Goal: Task Accomplishment & Management: Use online tool/utility

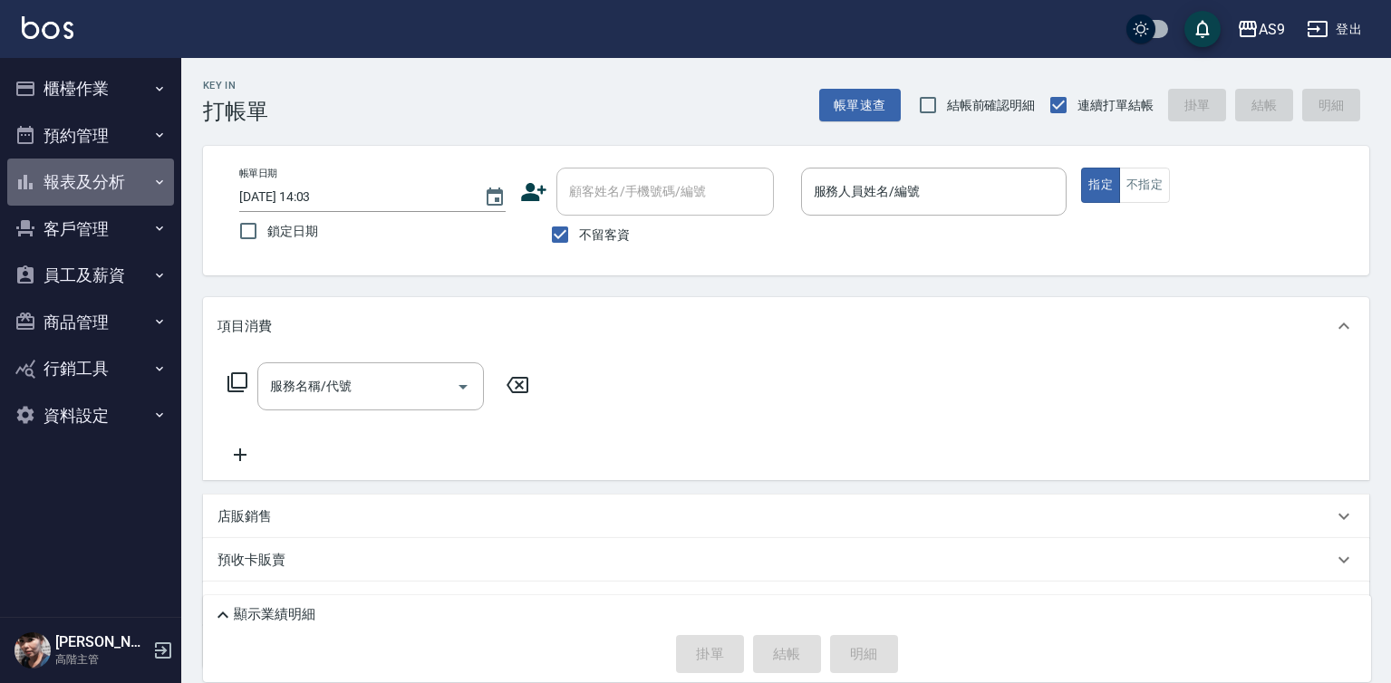
click at [80, 178] on button "報表及分析" at bounding box center [90, 182] width 167 height 47
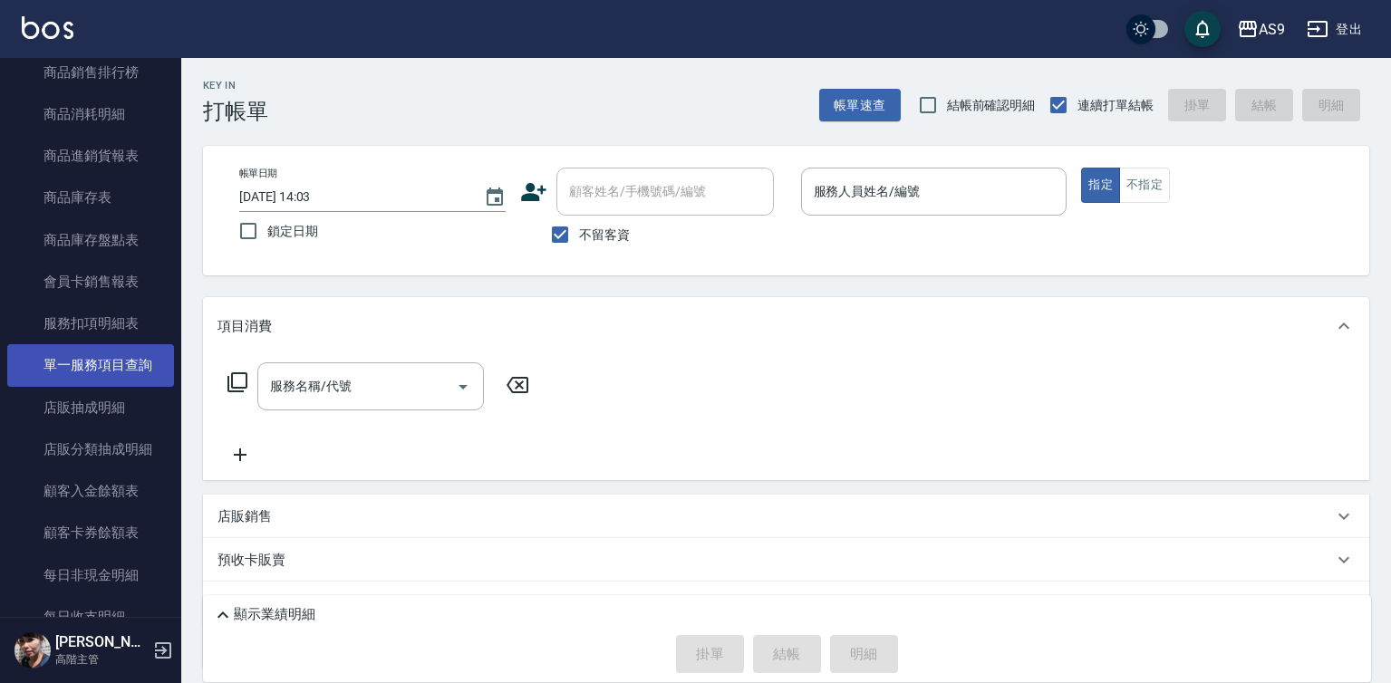
scroll to position [1178, 0]
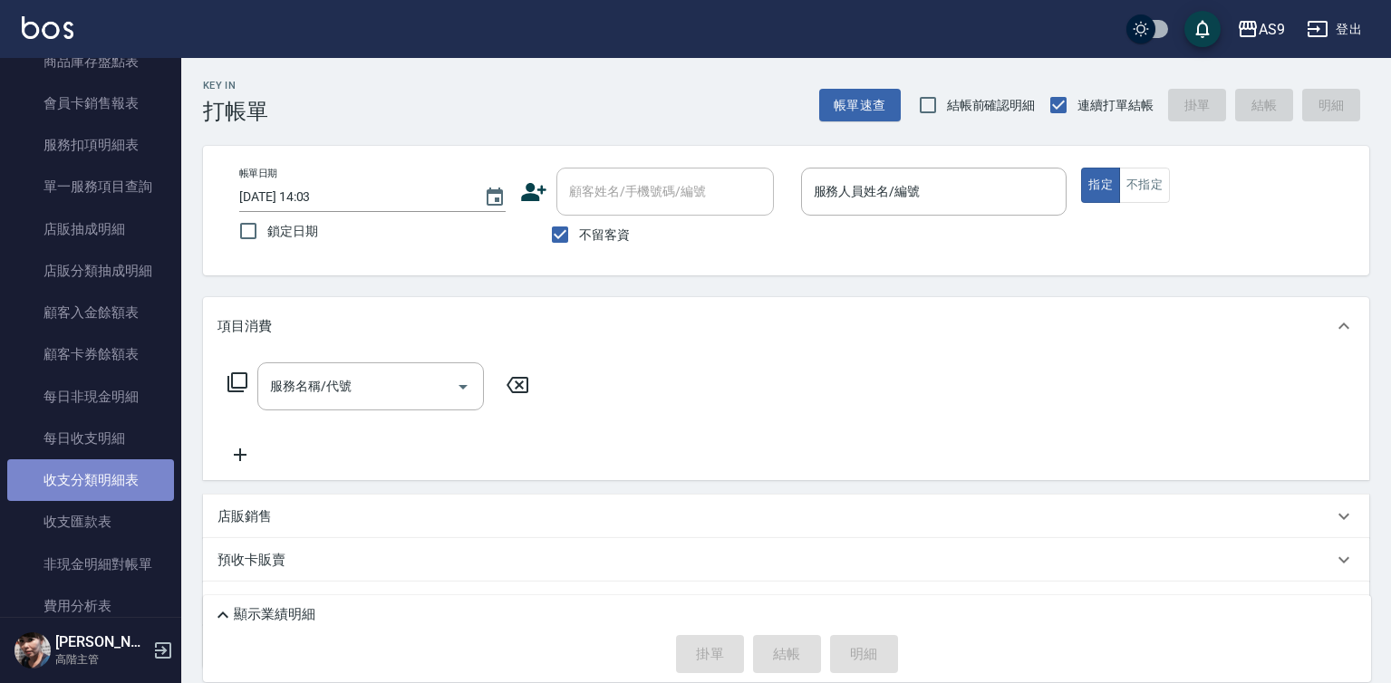
click at [131, 484] on link "收支分類明細表" at bounding box center [90, 480] width 167 height 42
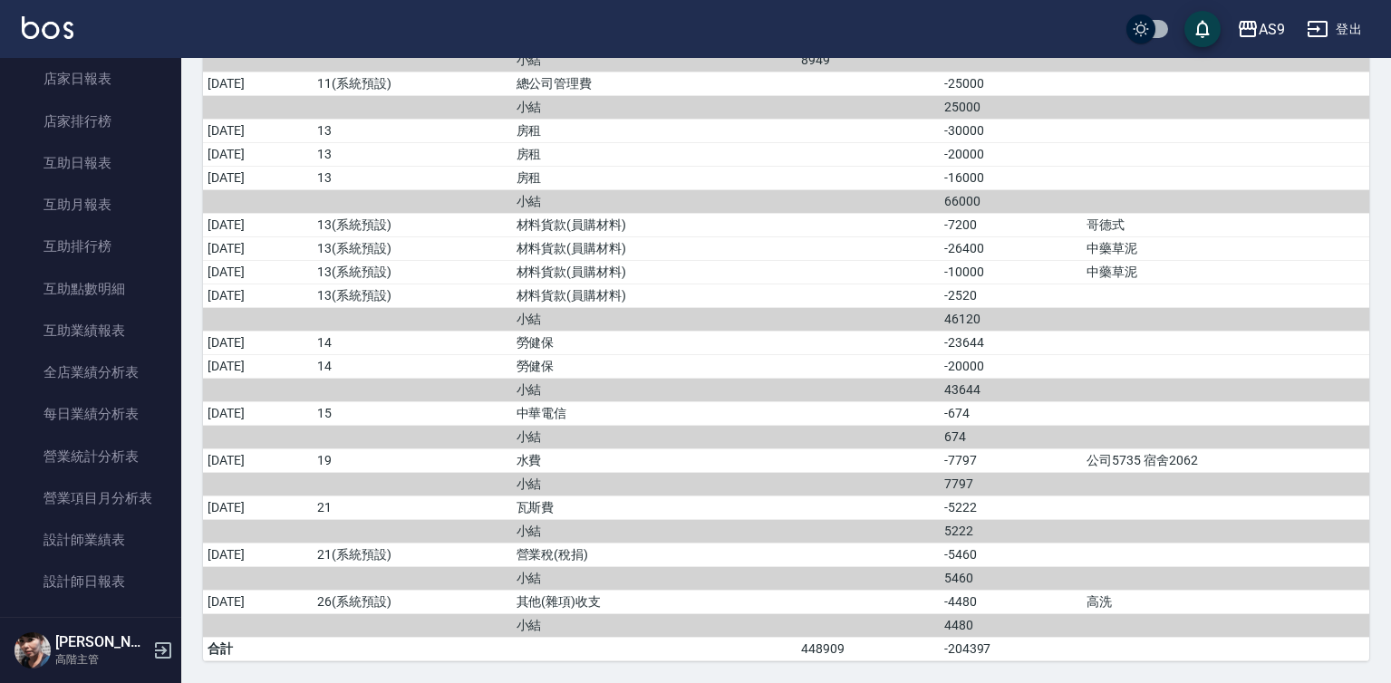
scroll to position [91, 0]
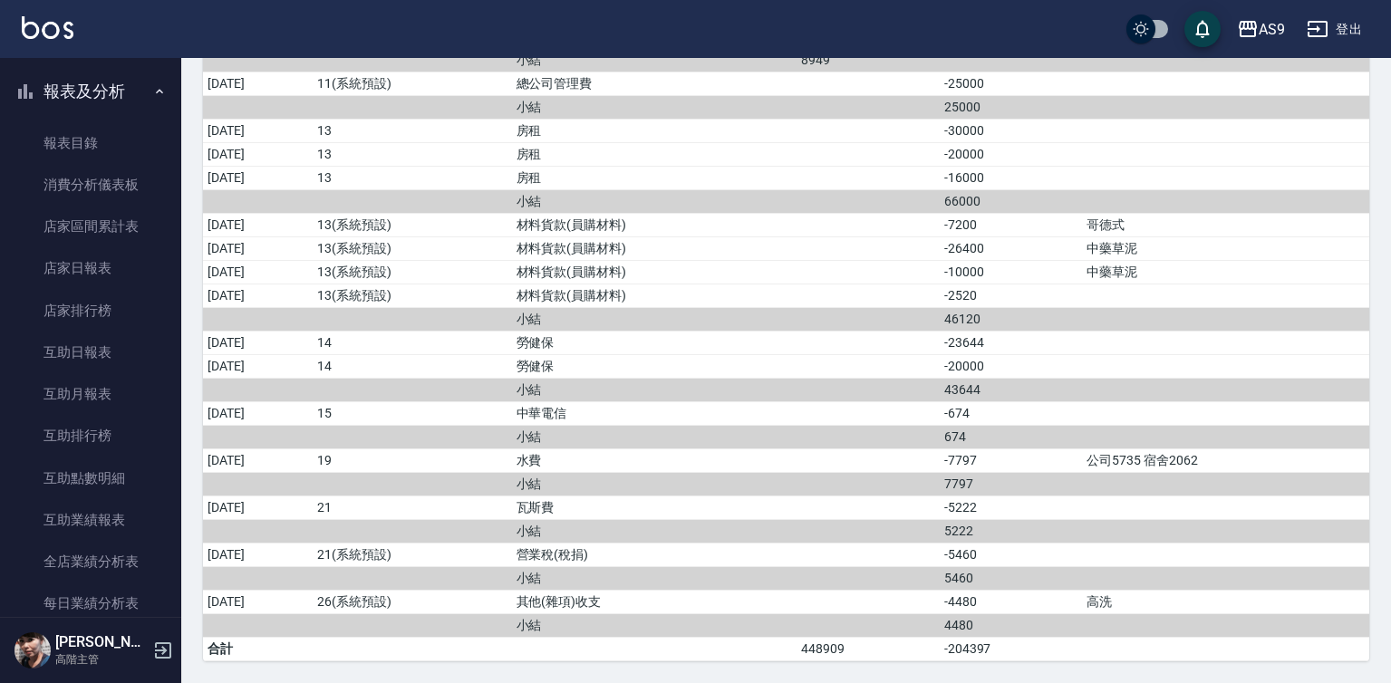
click at [115, 93] on button "報表及分析" at bounding box center [90, 91] width 167 height 47
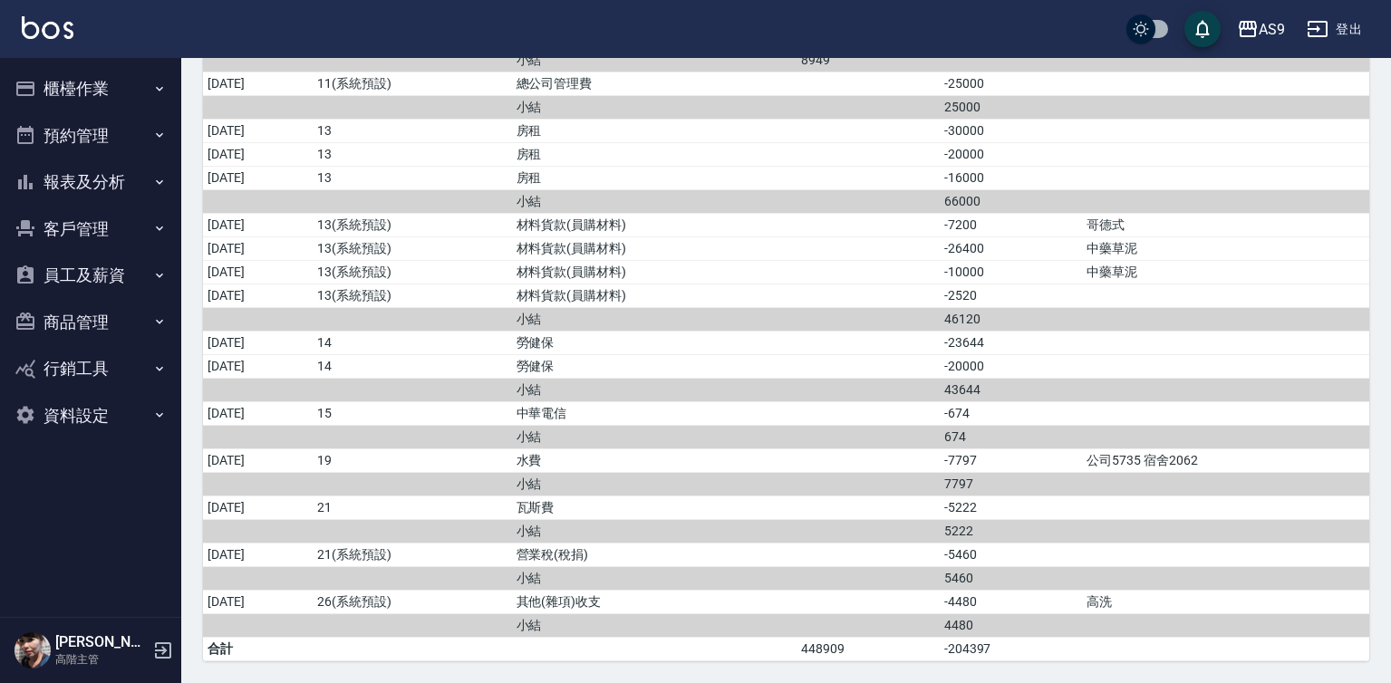
scroll to position [0, 0]
drag, startPoint x: 120, startPoint y: 88, endPoint x: 163, endPoint y: 223, distance: 141.8
click at [120, 98] on button "櫃檯作業" at bounding box center [90, 88] width 167 height 47
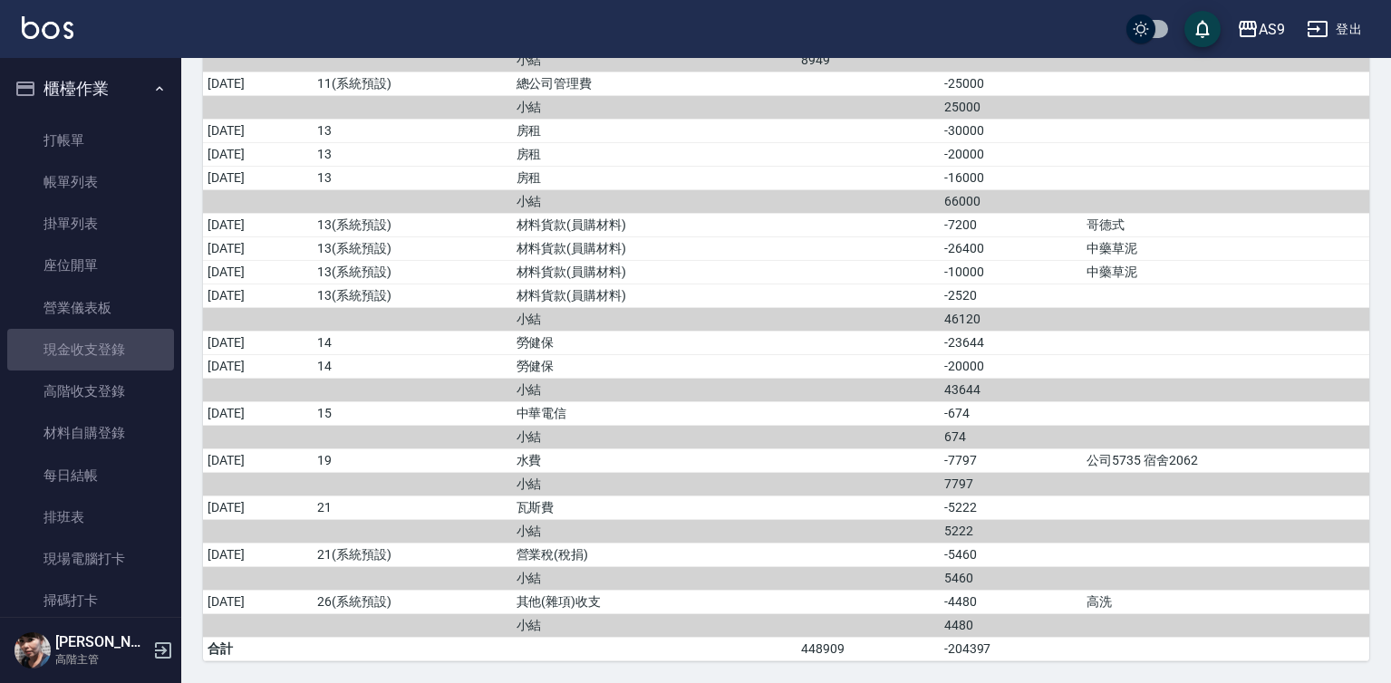
drag, startPoint x: 132, startPoint y: 348, endPoint x: 918, endPoint y: 192, distance: 800.7
click at [134, 346] on link "現金收支登錄" at bounding box center [90, 350] width 167 height 42
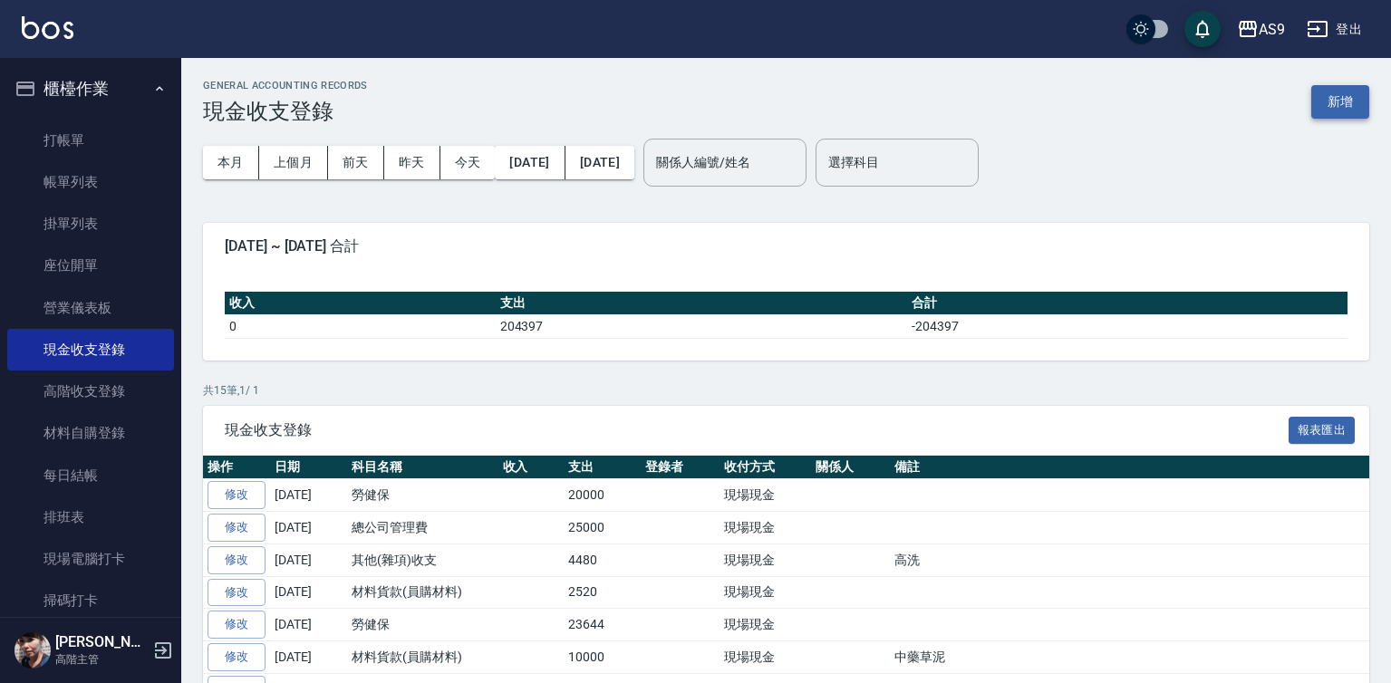
click at [1331, 103] on button "新增" at bounding box center [1340, 102] width 58 height 34
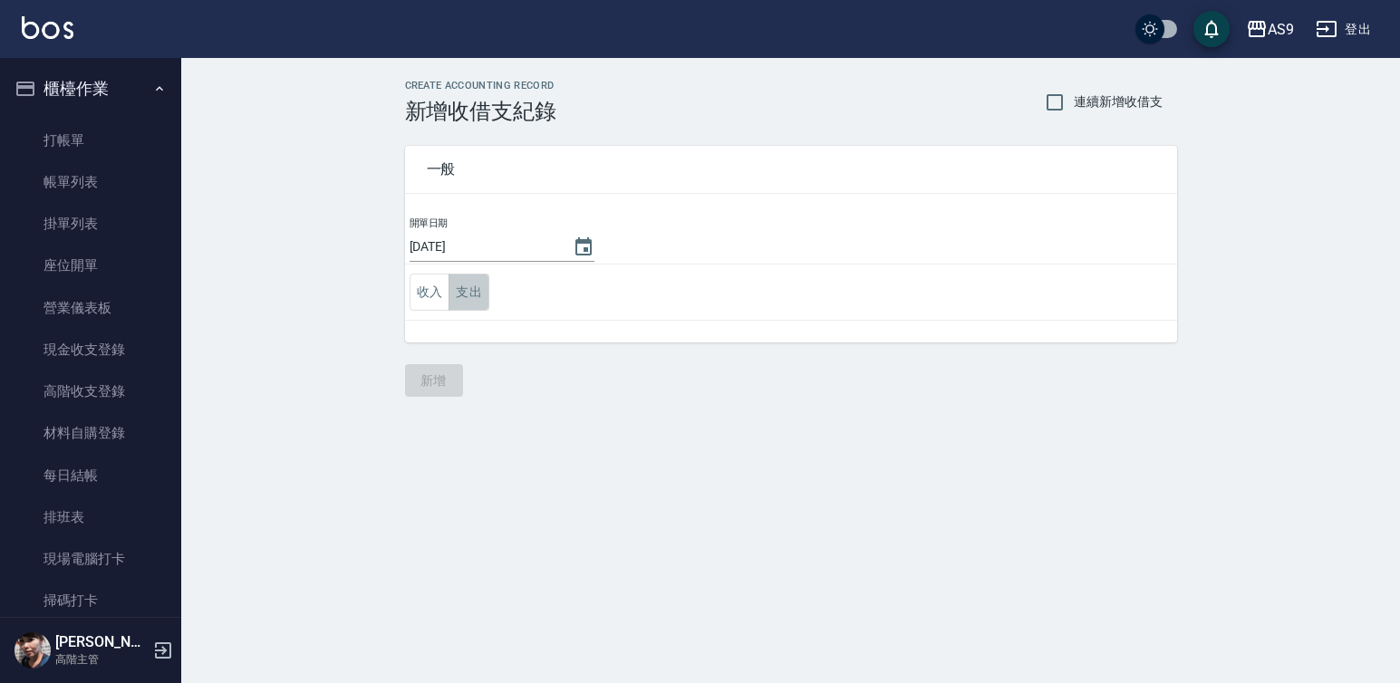
drag, startPoint x: 467, startPoint y: 288, endPoint x: 477, endPoint y: 309, distance: 22.7
click at [467, 290] on button "支出" at bounding box center [468, 292] width 41 height 37
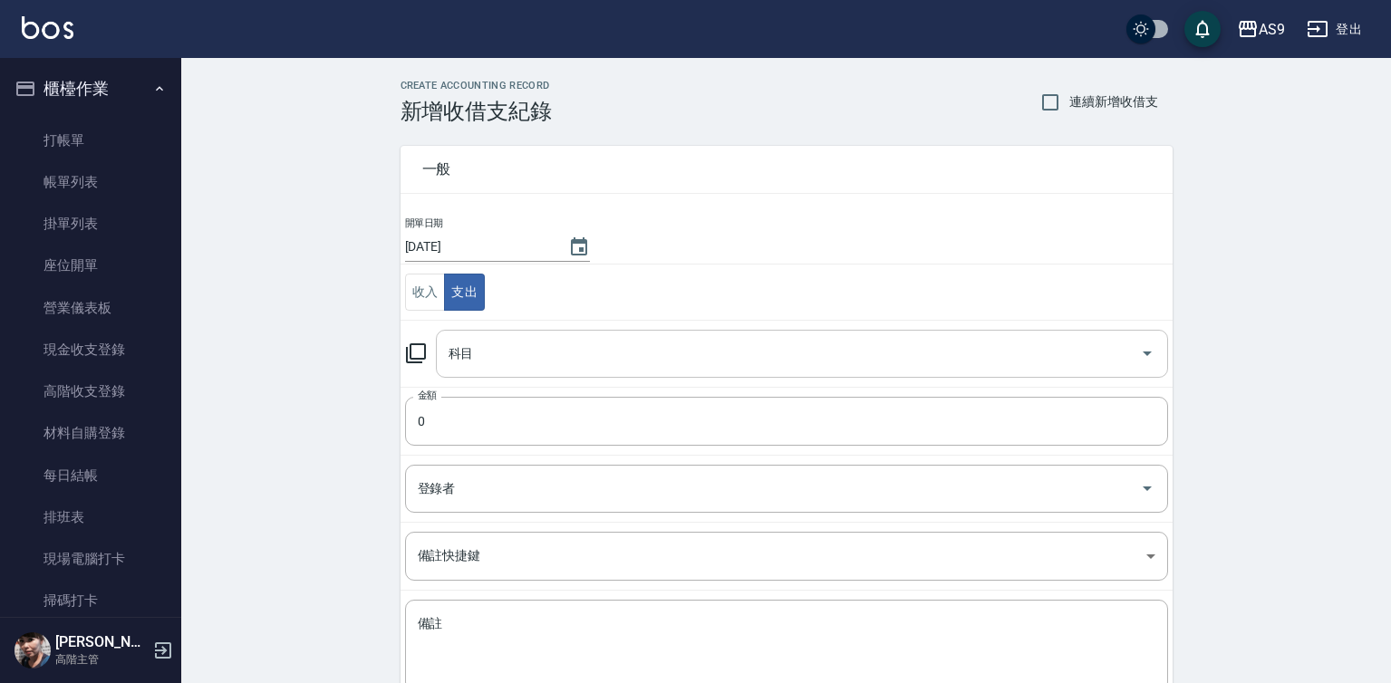
click at [489, 358] on input "科目" at bounding box center [788, 354] width 688 height 32
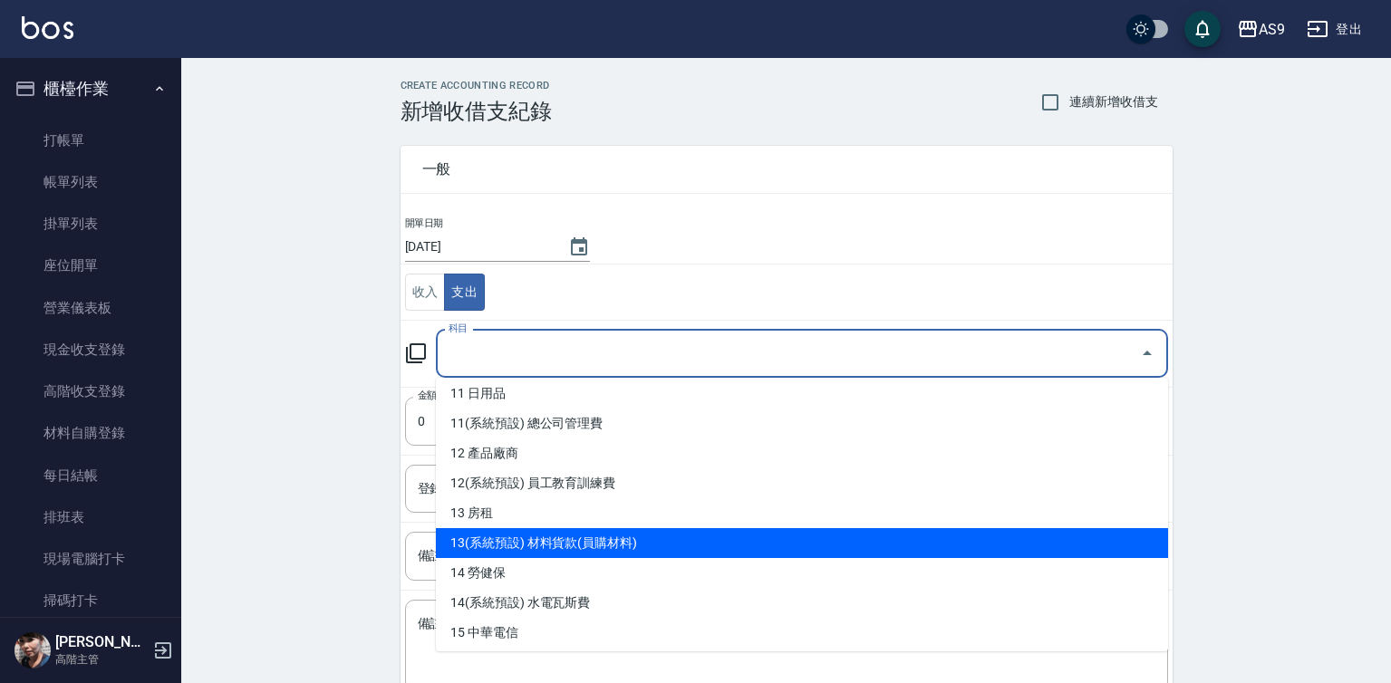
scroll to position [362, 0]
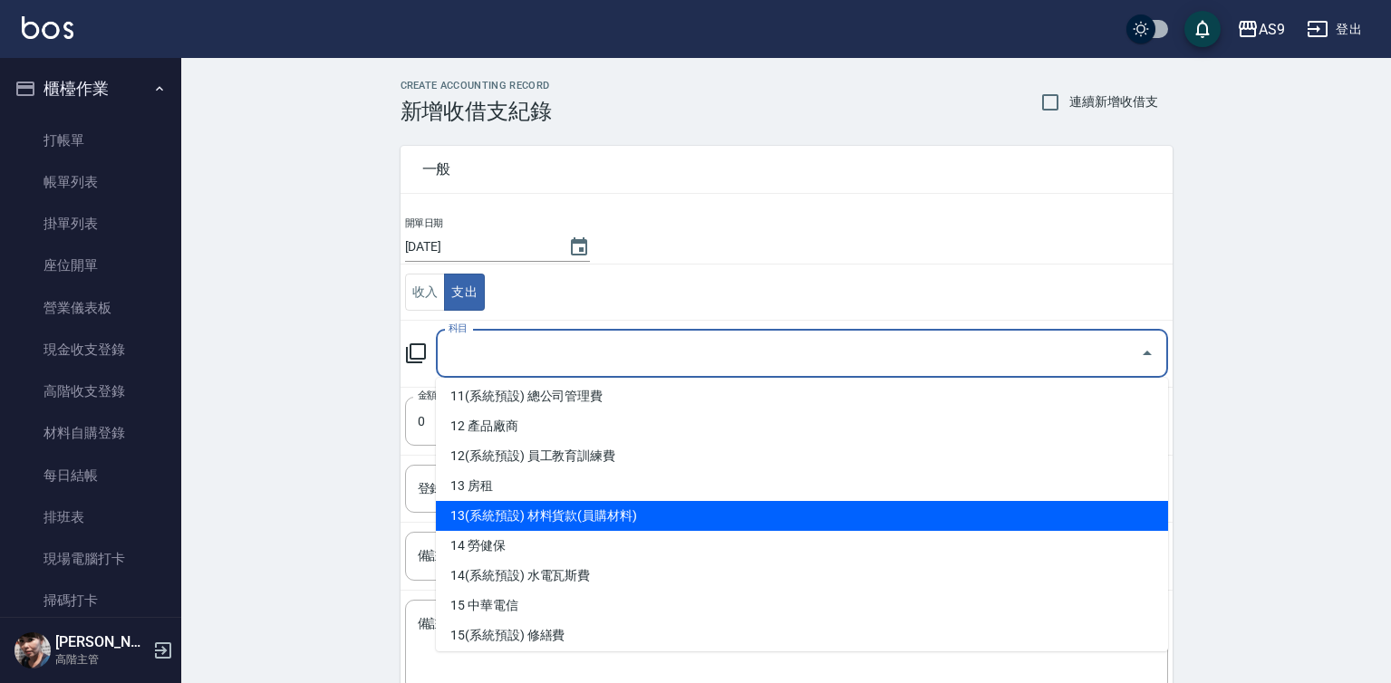
click at [546, 519] on li "13(系統預設) 材料貨款(員購材料)" at bounding box center [802, 516] width 732 height 30
type input "13(系統預設) 材料貨款(員購材料)"
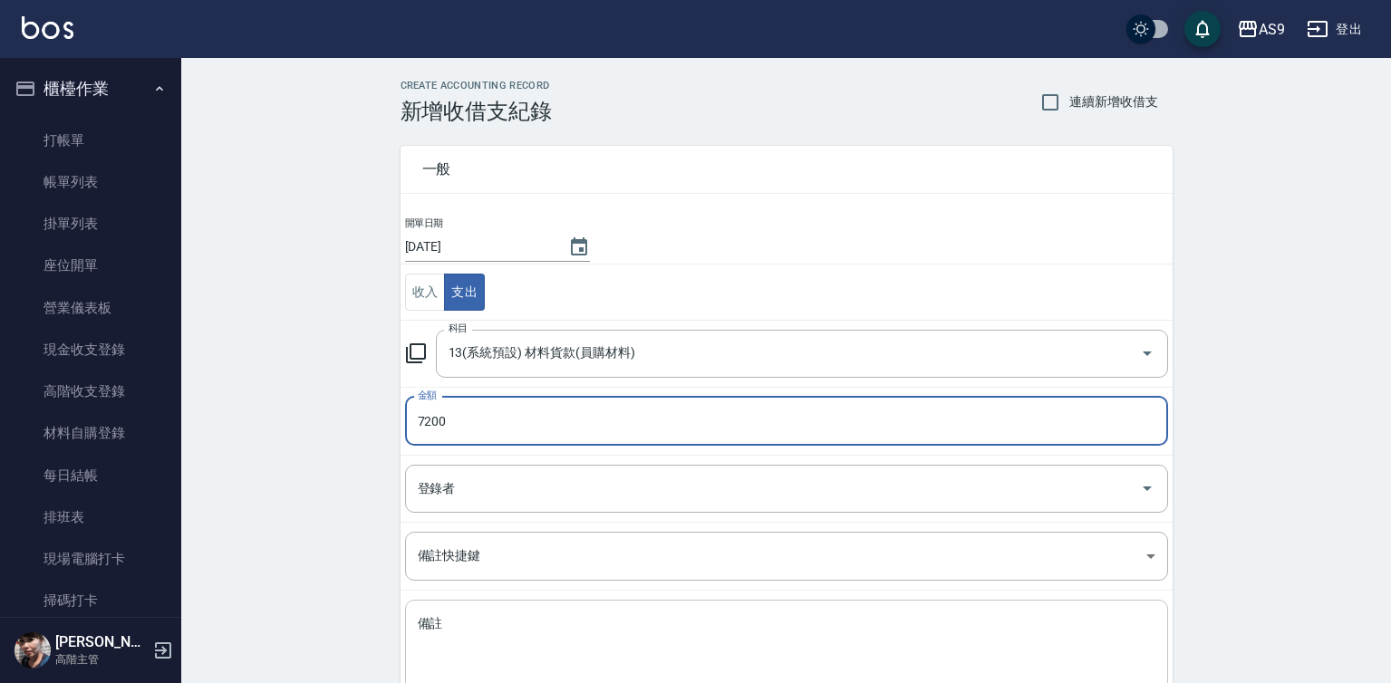
type input "7200"
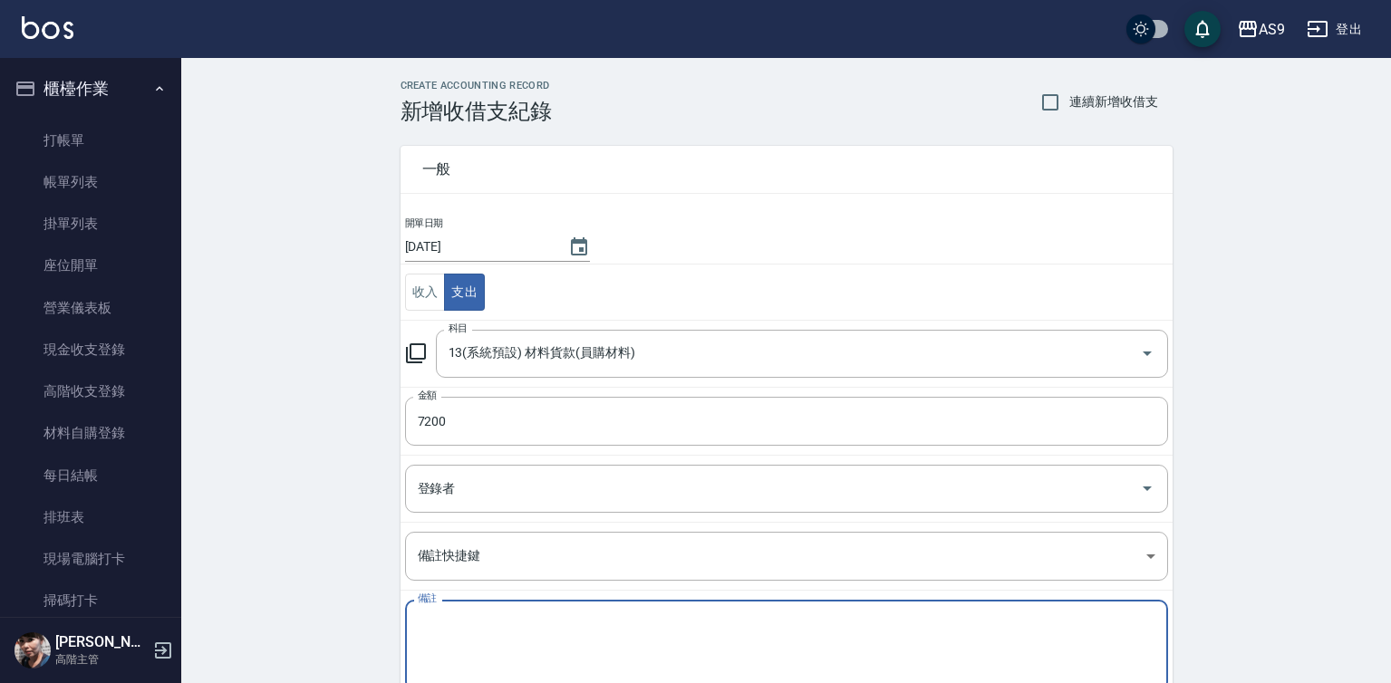
click at [488, 640] on textarea "備註" at bounding box center [786, 646] width 737 height 62
click at [426, 626] on textarea "生肽" at bounding box center [786, 646] width 737 height 62
click at [444, 622] on textarea "胜肽" at bounding box center [786, 646] width 737 height 62
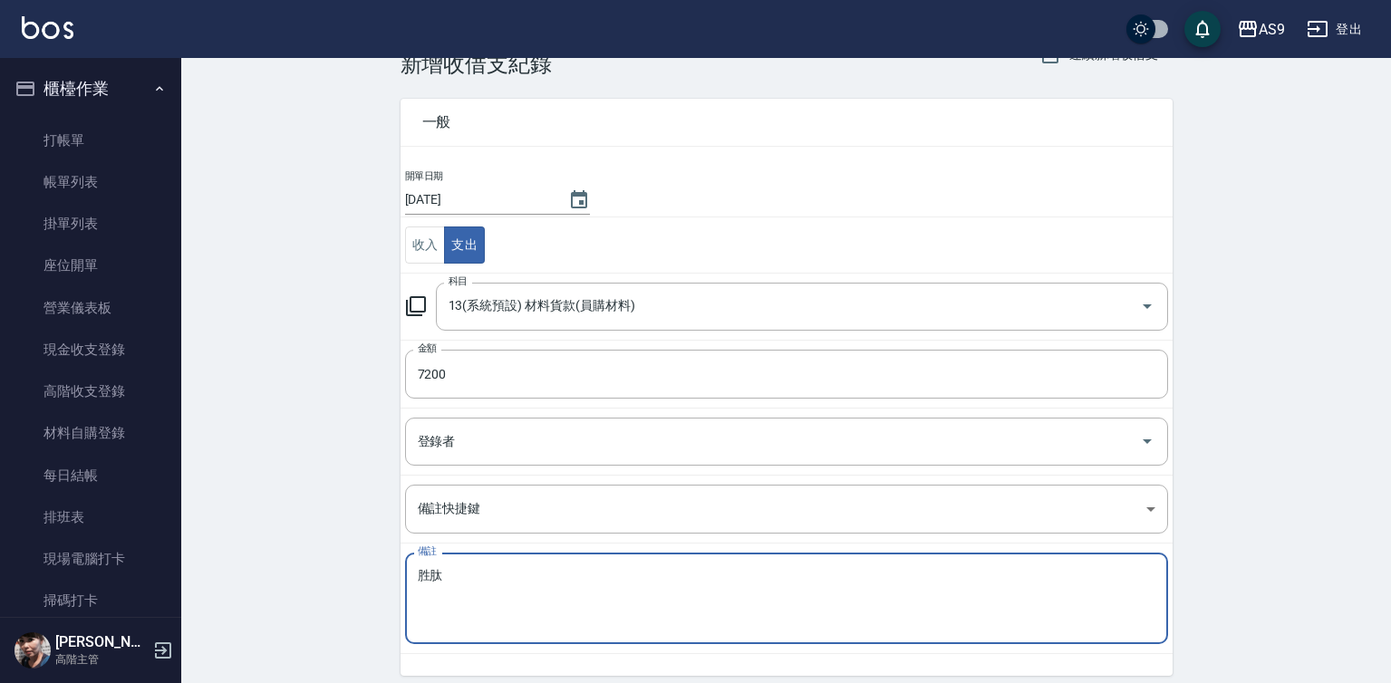
scroll to position [91, 0]
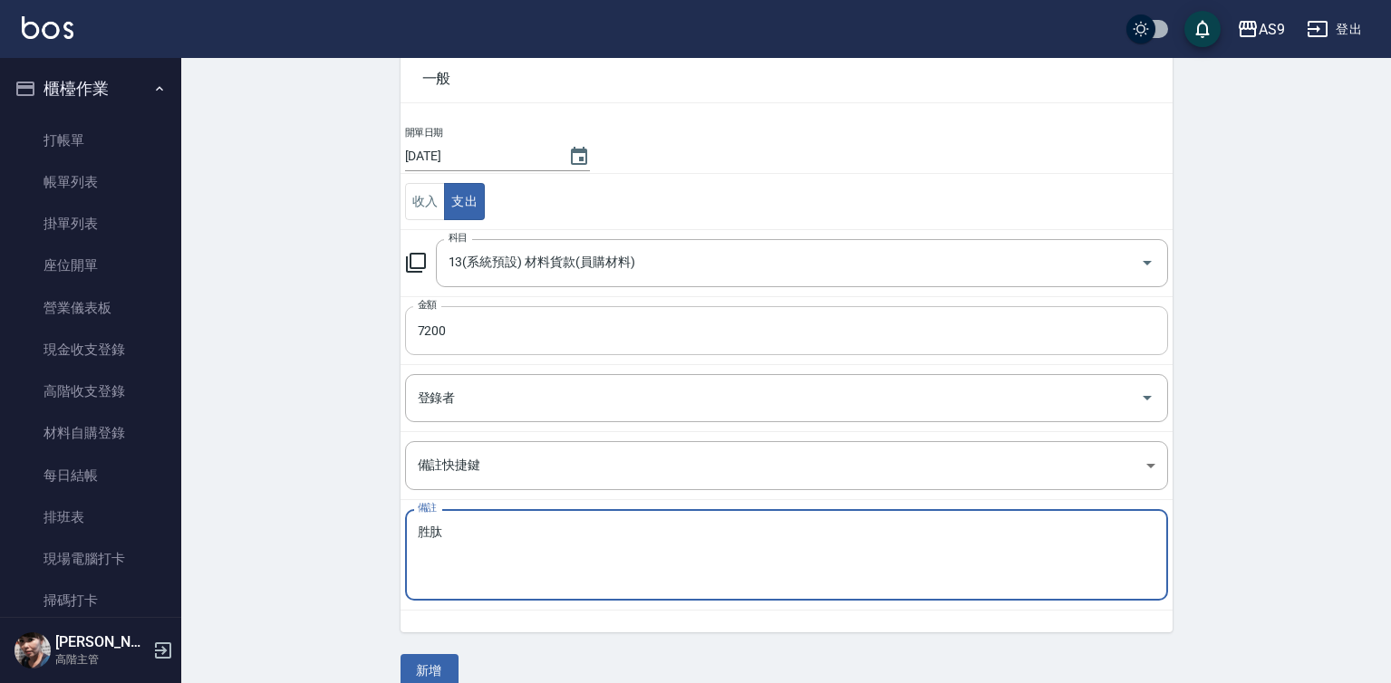
type textarea "胜肽"
click at [423, 332] on input "7200" at bounding box center [786, 330] width 763 height 49
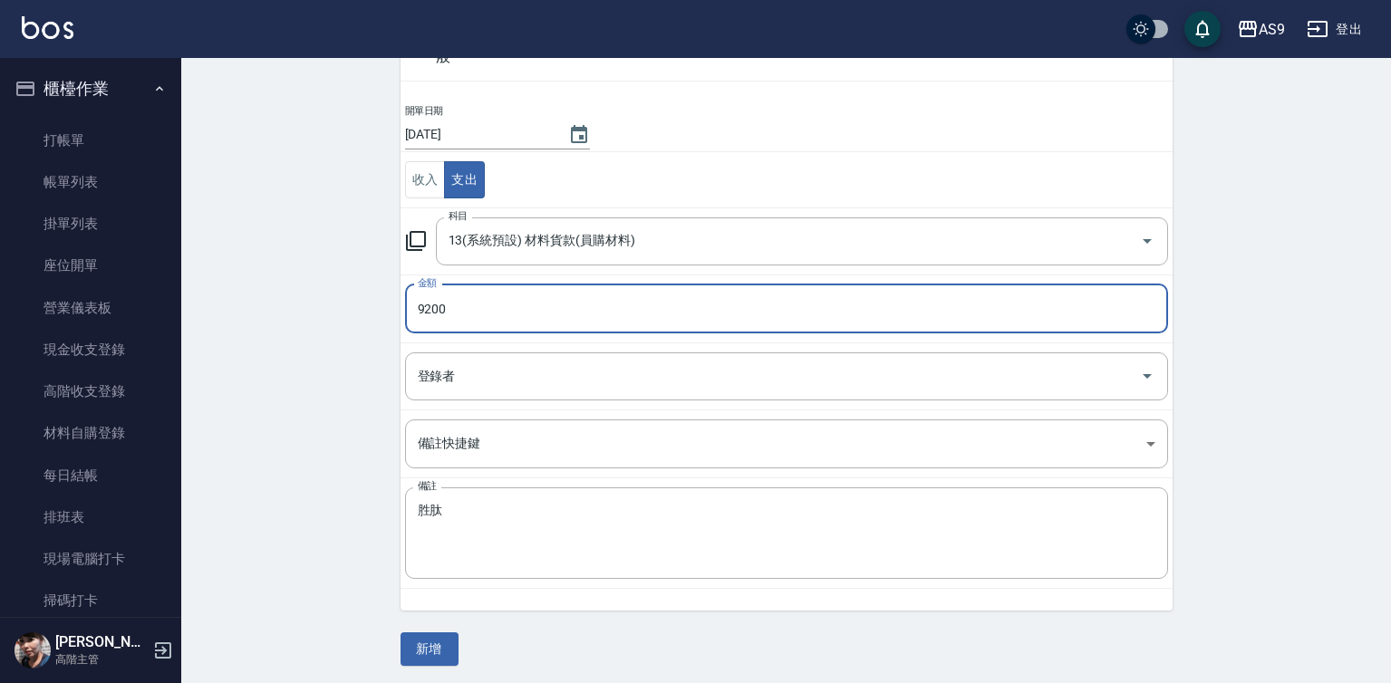
scroll to position [117, 0]
type input "9200"
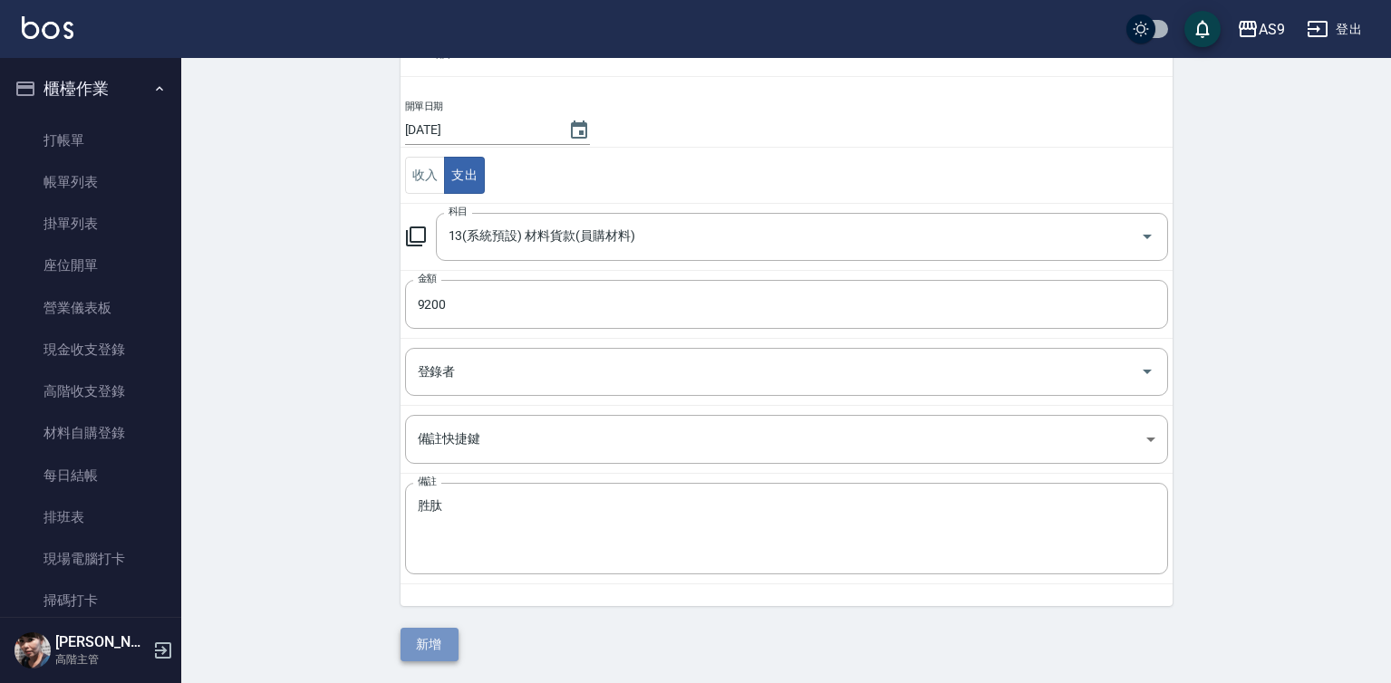
click at [416, 641] on button "新增" at bounding box center [429, 645] width 58 height 34
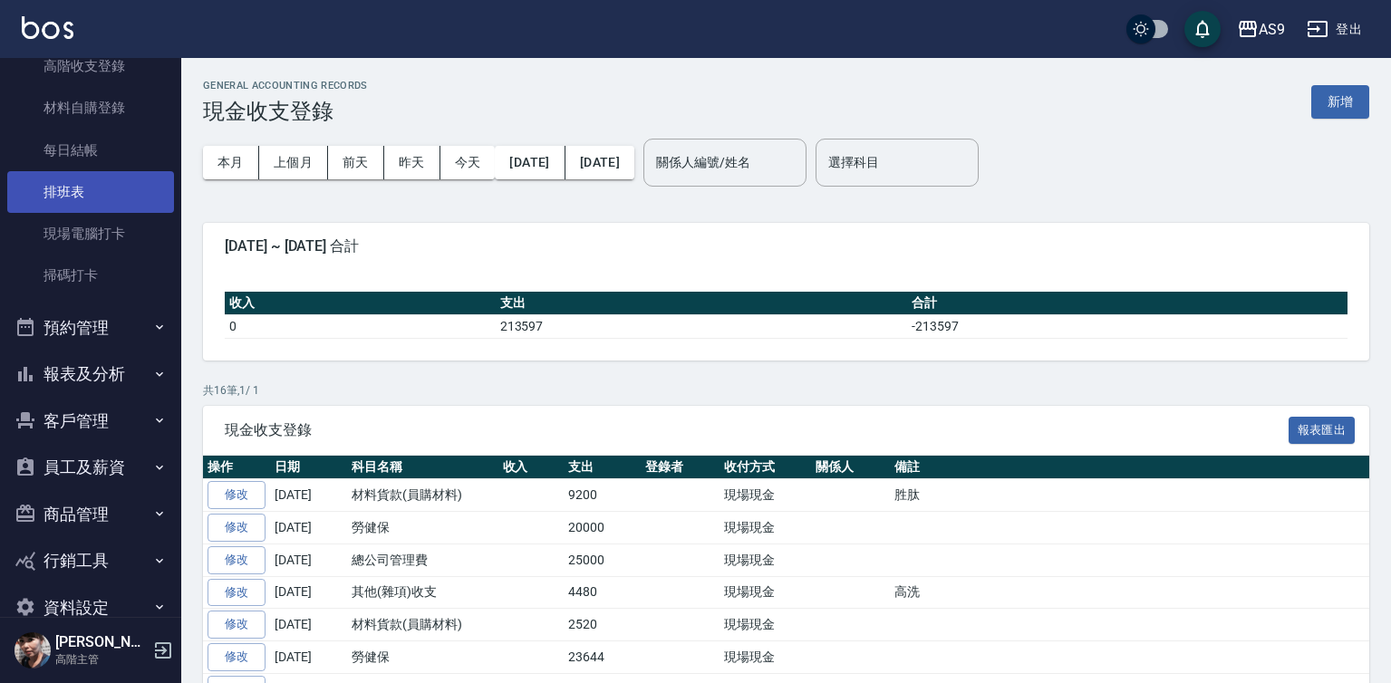
scroll to position [361, 0]
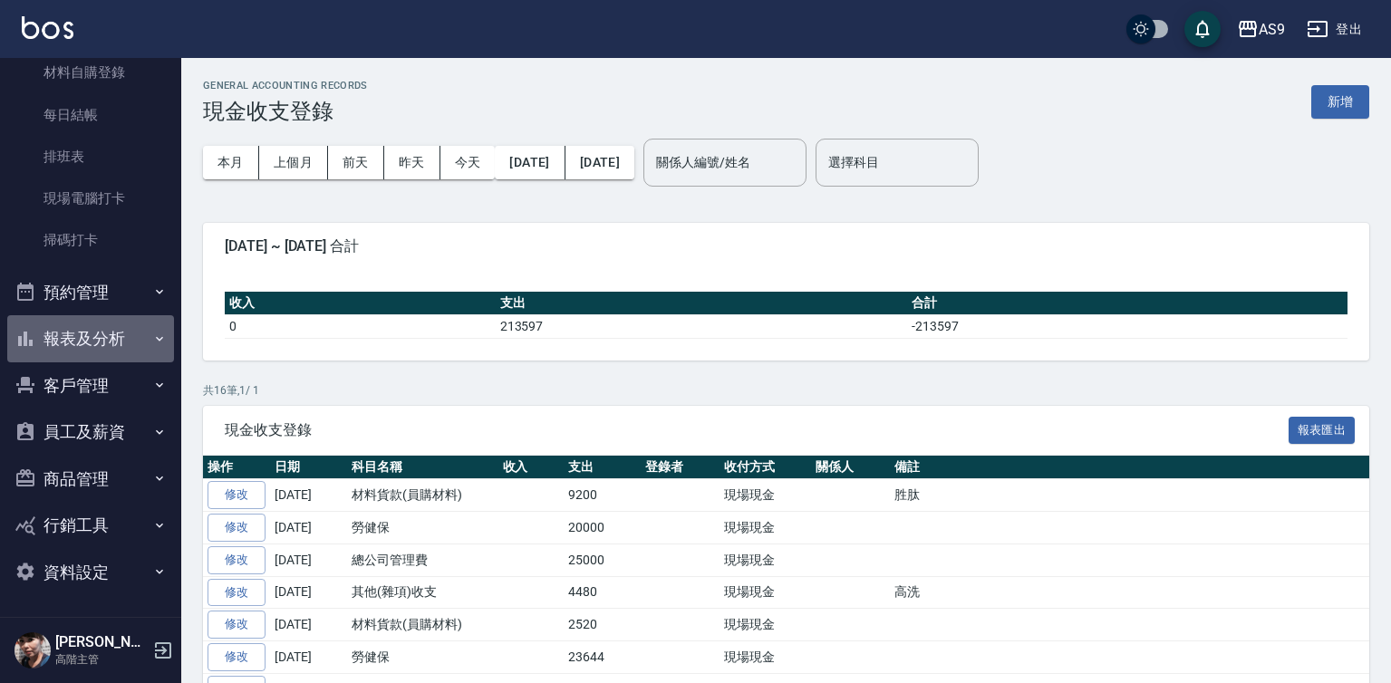
click at [131, 349] on button "報表及分析" at bounding box center [90, 338] width 167 height 47
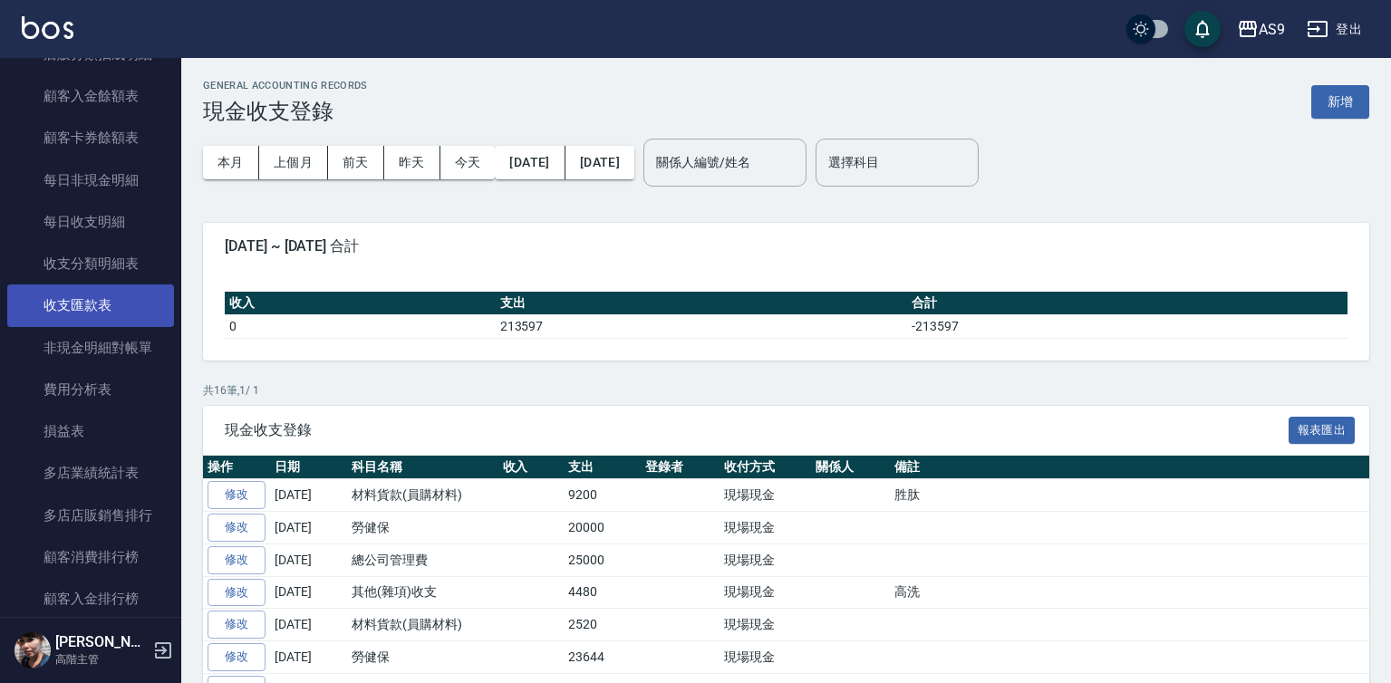
scroll to position [1815, 0]
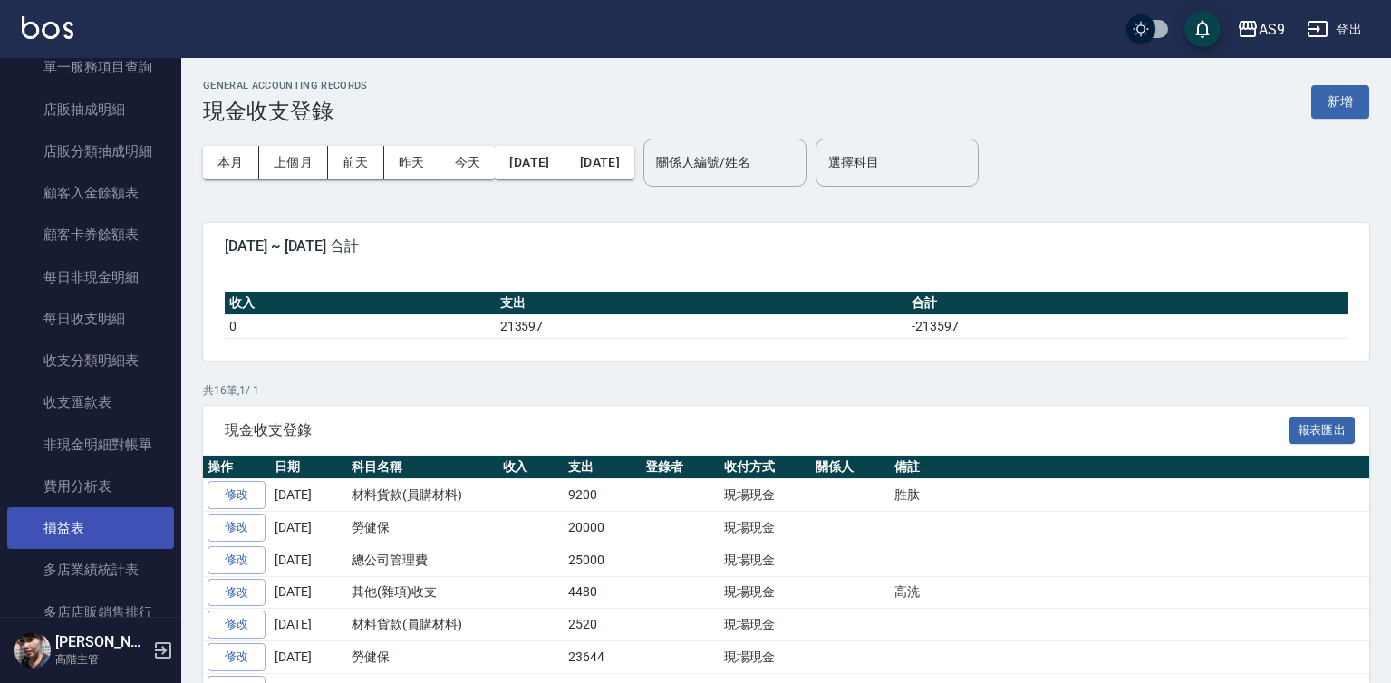
click at [111, 533] on link "損益表" at bounding box center [90, 528] width 167 height 42
